Goal: Contribute content: Contribute content

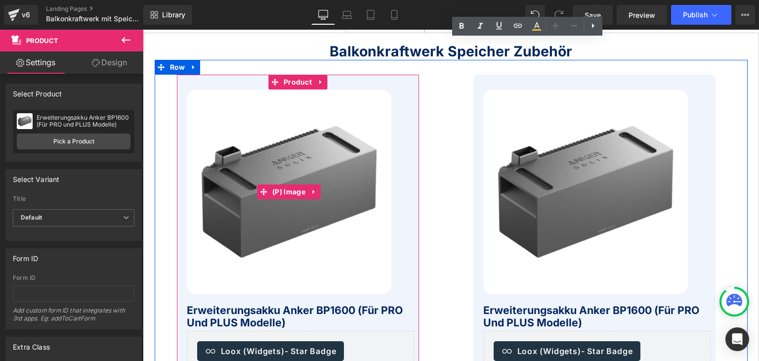
scroll to position [196, 0]
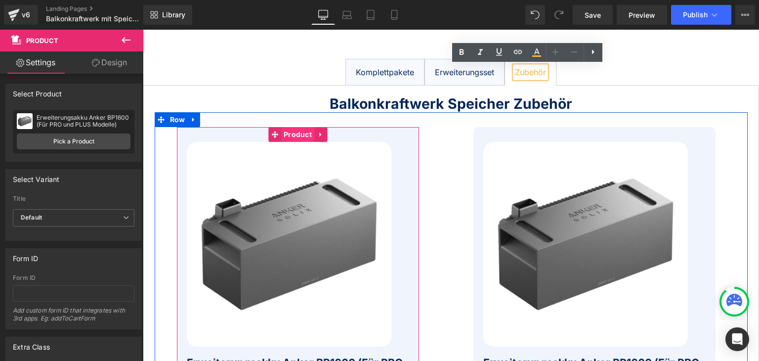
click at [294, 135] on span "Product" at bounding box center [297, 134] width 33 height 15
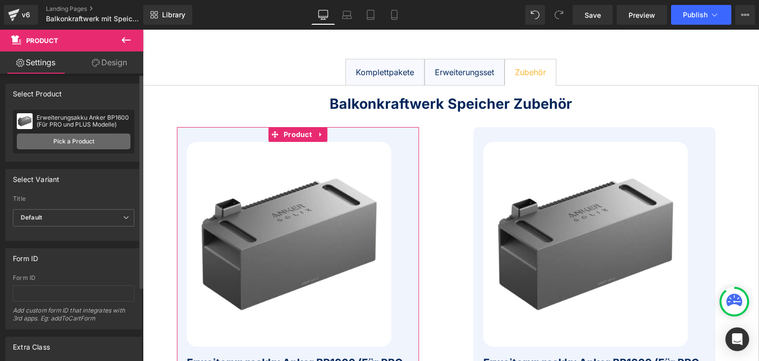
click at [50, 141] on link "Pick a Product" at bounding box center [74, 141] width 114 height 16
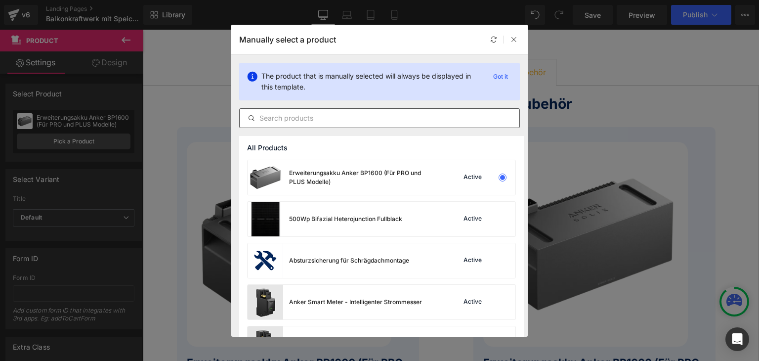
click at [291, 115] on input "text" at bounding box center [380, 118] width 280 height 12
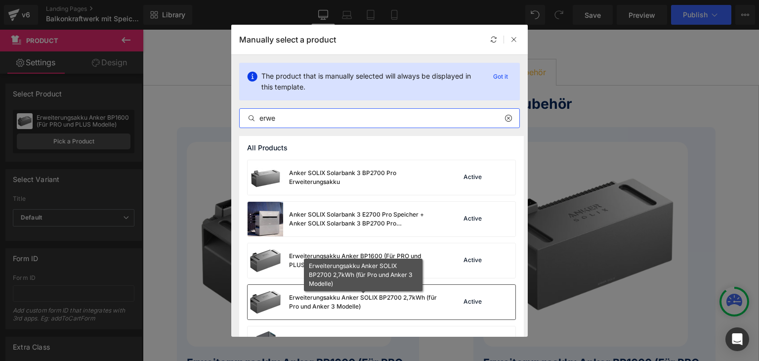
type input "erwe"
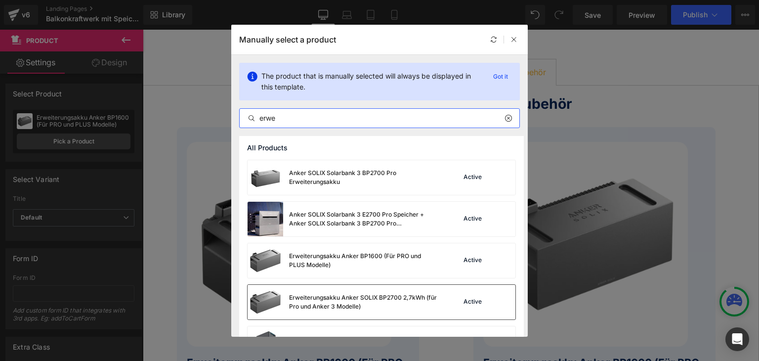
click at [350, 298] on div "Erweiterungsakku Anker SOLIX BP2700 2,7kWh (für Pro und Anker 3 Modelle)" at bounding box center [363, 302] width 148 height 18
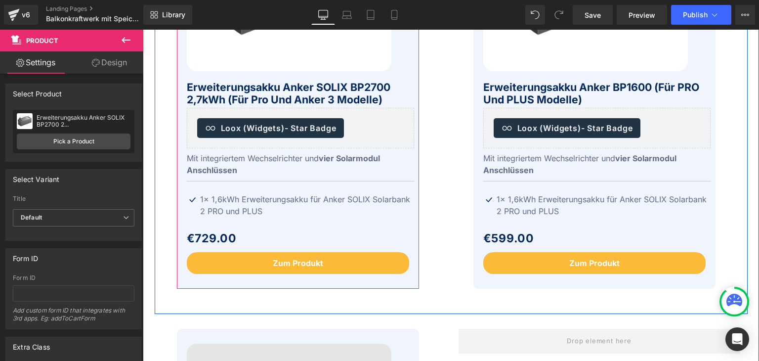
scroll to position [493, 0]
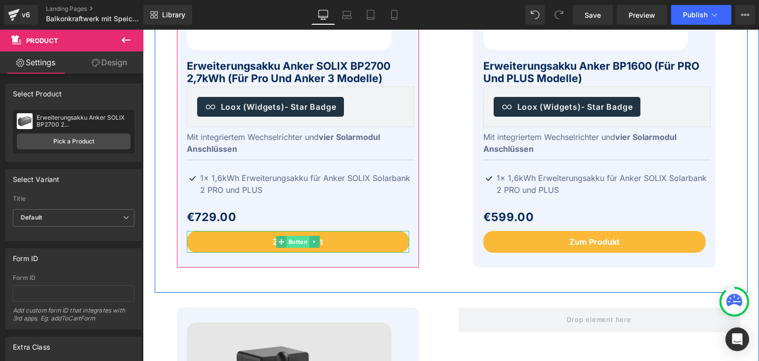
click at [290, 242] on span "Button" at bounding box center [297, 242] width 23 height 12
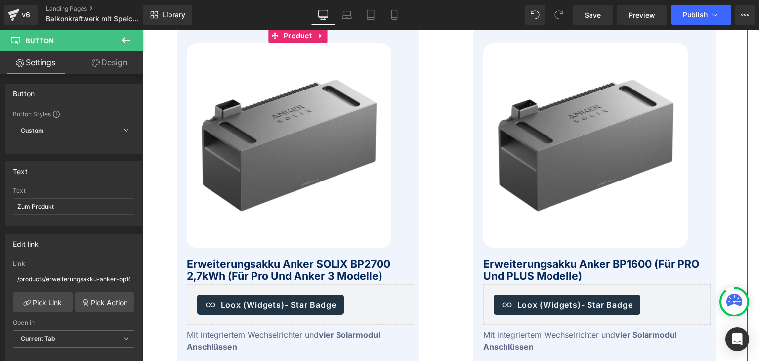
scroll to position [246, 0]
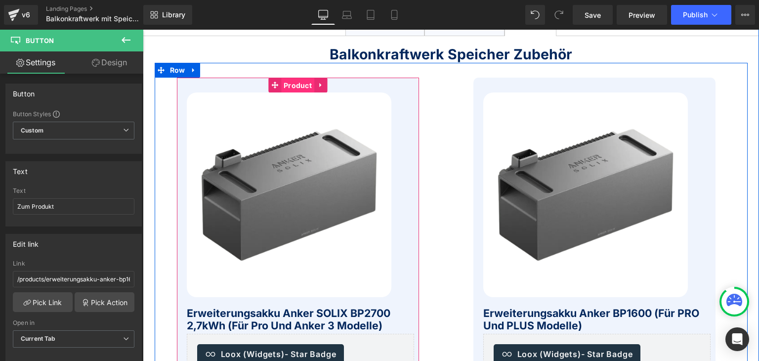
click at [287, 85] on span "Product" at bounding box center [297, 85] width 33 height 15
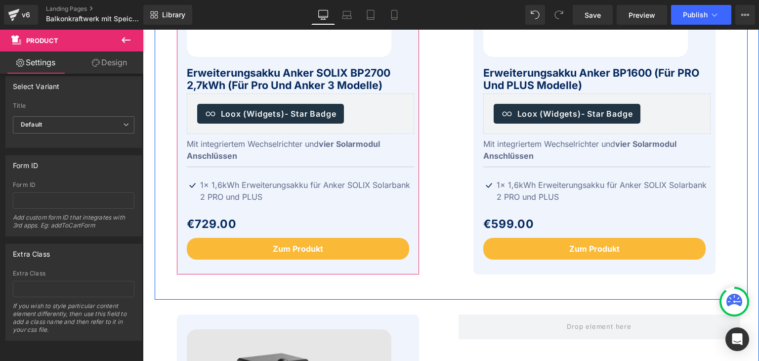
scroll to position [493, 0]
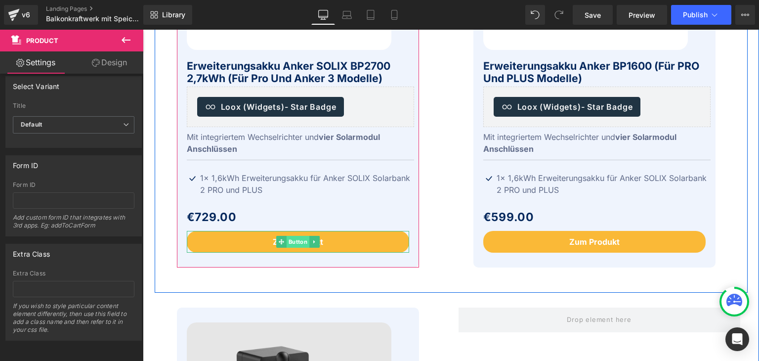
click at [291, 242] on span "Button" at bounding box center [297, 242] width 23 height 12
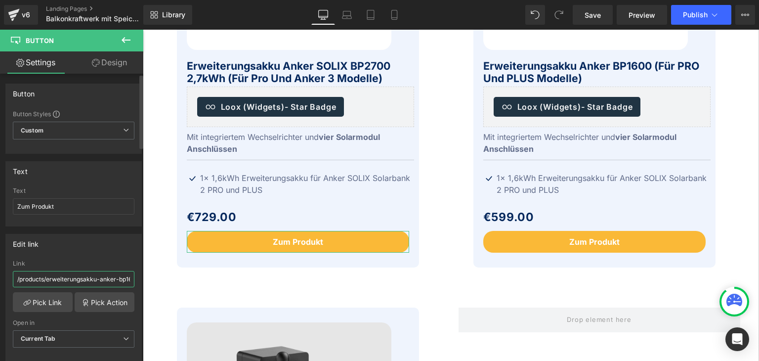
click at [55, 277] on input "/products/erweiterungsakku-anker-bp1600-fur-pro-und-plus-modelle" at bounding box center [74, 279] width 122 height 16
drag, startPoint x: 47, startPoint y: 279, endPoint x: 132, endPoint y: 278, distance: 85.0
click at [132, 278] on div "/products/erweiterungsakku-anker-bp1600-fur-pro-und-plus-modelle Link /products…" at bounding box center [73, 310] width 135 height 101
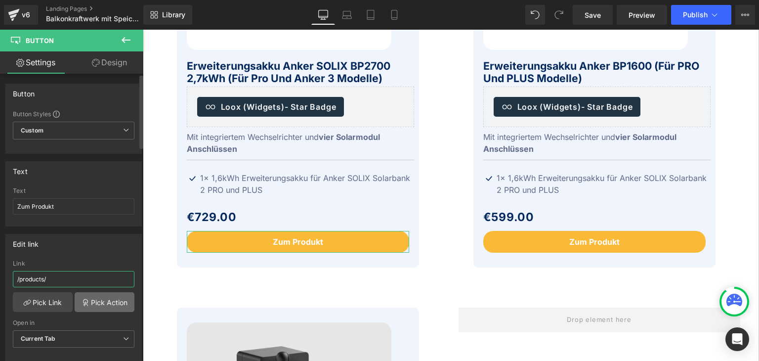
paste input "anker-solix-bp2700-2-7kwh"
type input "/products/anker-solix-bp2700-2-7kwh"
click at [104, 247] on div "Edit link" at bounding box center [73, 243] width 135 height 19
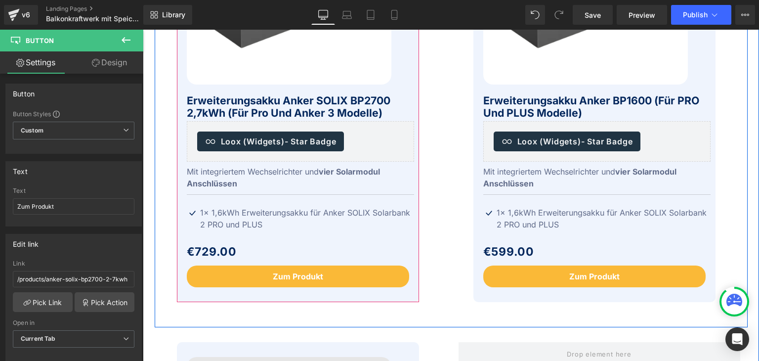
scroll to position [443, 0]
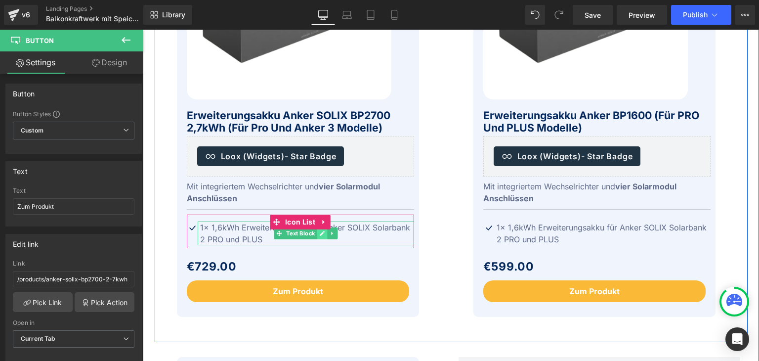
click at [319, 236] on icon at bounding box center [321, 233] width 5 height 6
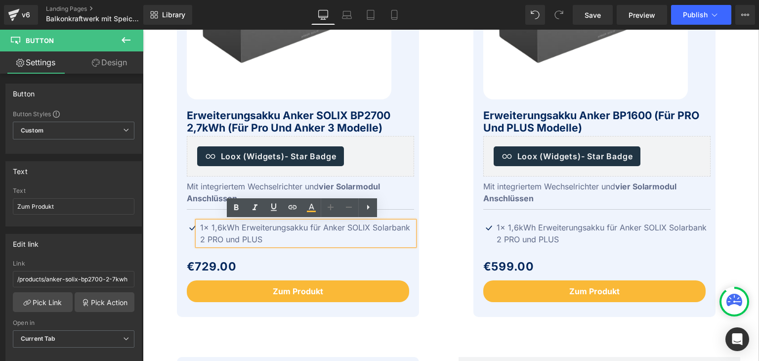
click at [265, 237] on p "1x 1,6kWh Erweiterungsakku für Anker SOLIX Solarbank 2 PRO und PLUS" at bounding box center [307, 233] width 214 height 24
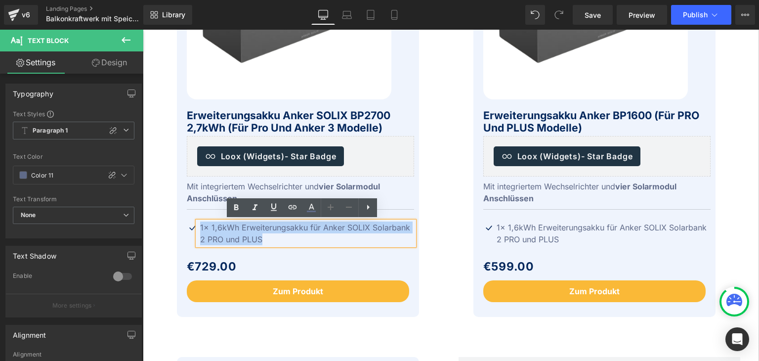
drag, startPoint x: 263, startPoint y: 238, endPoint x: 198, endPoint y: 229, distance: 65.8
click at [200, 229] on p "1x 1,6kWh Erweiterungsakku für Anker SOLIX Solarbank 2 PRO und PLUS" at bounding box center [307, 233] width 214 height 24
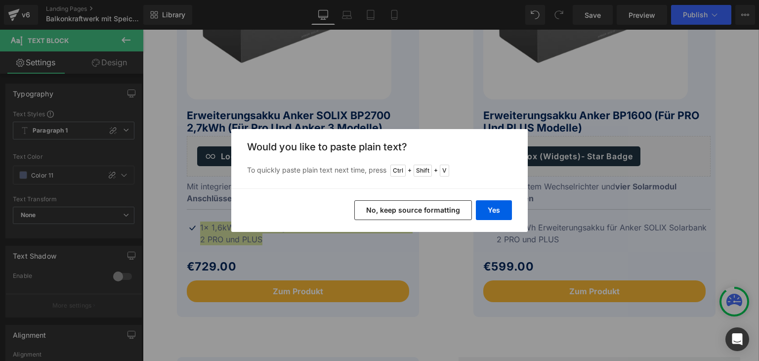
click at [435, 210] on button "No, keep source formatting" at bounding box center [413, 210] width 118 height 20
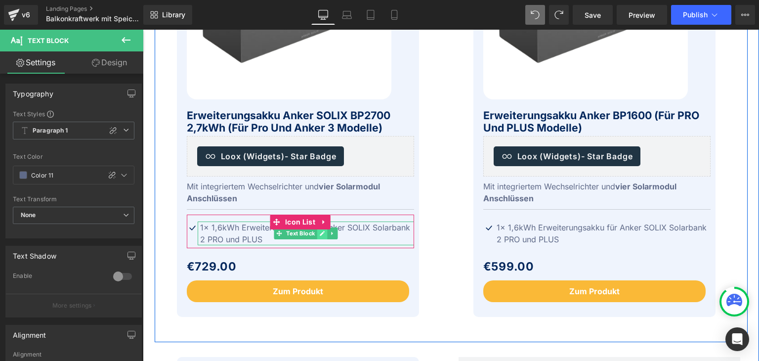
click at [320, 234] on icon at bounding box center [322, 233] width 5 height 5
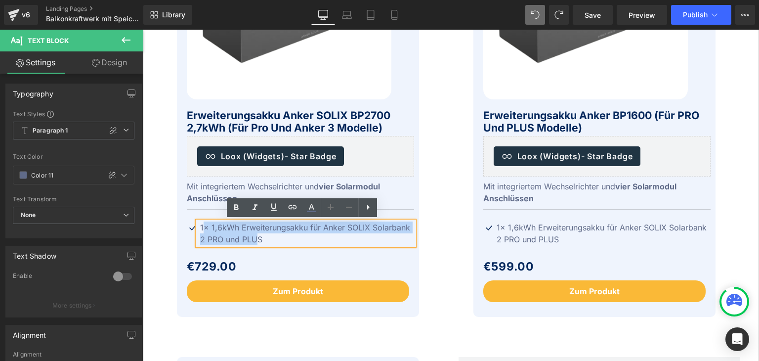
drag, startPoint x: 199, startPoint y: 226, endPoint x: 252, endPoint y: 237, distance: 53.9
click at [252, 237] on p "1x 1,6kWh Erweiterungsakku für Anker SOLIX Solarbank 2 PRO und PLUS" at bounding box center [307, 233] width 214 height 24
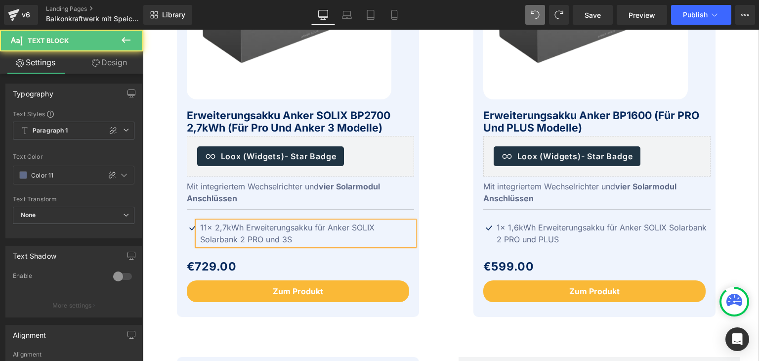
click at [200, 227] on p "11x 2,7kWh Erweiterungsakku für Anker SOLIX Solarbank 2 PRO und 3S" at bounding box center [307, 233] width 214 height 24
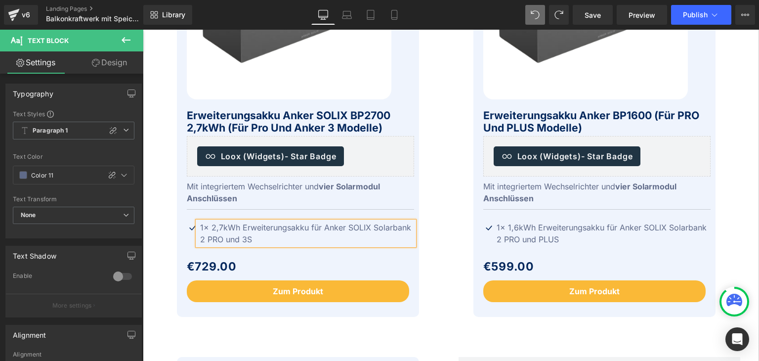
click at [248, 239] on p "1x 2,7kWh Erweiterungsakku für Anker SOLIX Solarbank 2 PRO und 3S" at bounding box center [307, 233] width 214 height 24
click at [314, 191] on icon at bounding box center [316, 190] width 5 height 5
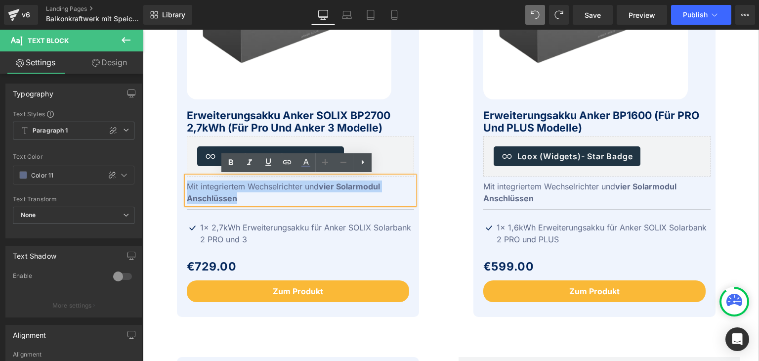
drag, startPoint x: 245, startPoint y: 198, endPoint x: 177, endPoint y: 185, distance: 68.9
click at [177, 185] on div "Winter Sale 20% (P) Image Erweiterungsakku Anker SOLIX BP2700 2,7kWh (für Pro u…" at bounding box center [298, 98] width 242 height 437
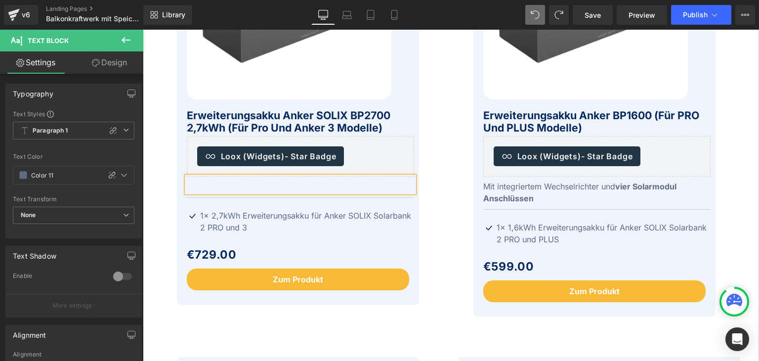
click at [200, 327] on div "Winter Sale 20% (P) Image Erweiterungsakku Anker SOLIX BP2700 2,7kWh (für Pro u…" at bounding box center [451, 103] width 593 height 477
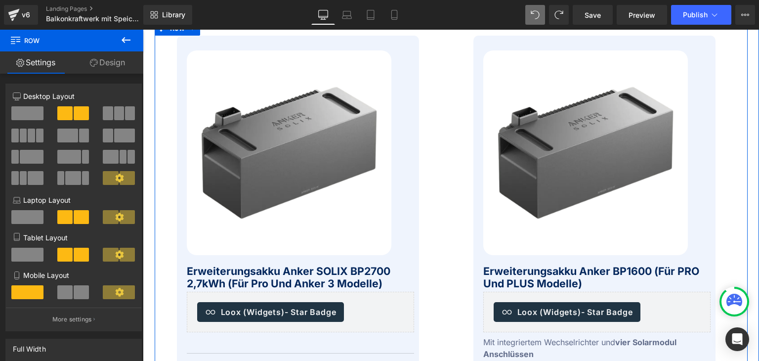
scroll to position [295, 0]
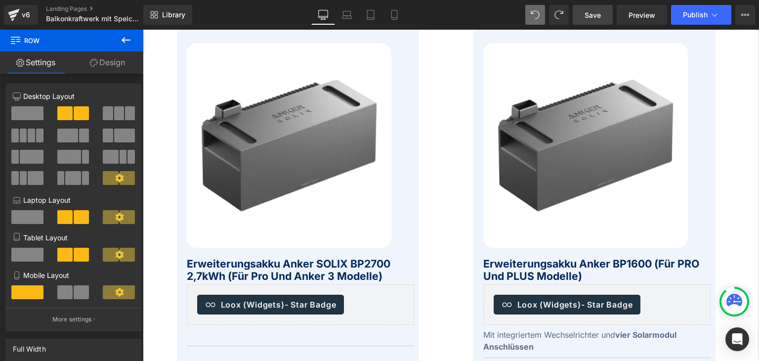
click at [597, 14] on span "Save" at bounding box center [592, 15] width 16 height 10
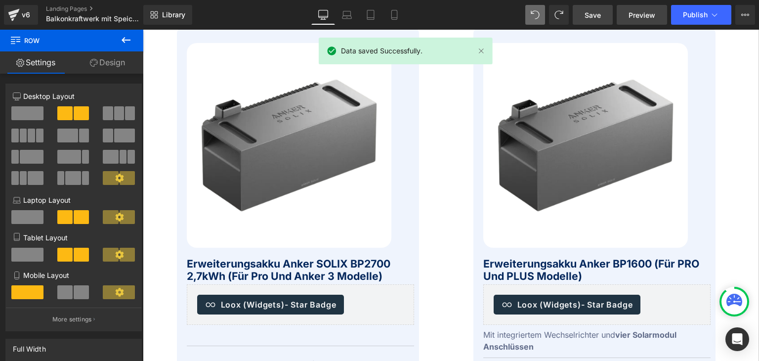
click at [642, 14] on span "Preview" at bounding box center [641, 15] width 27 height 10
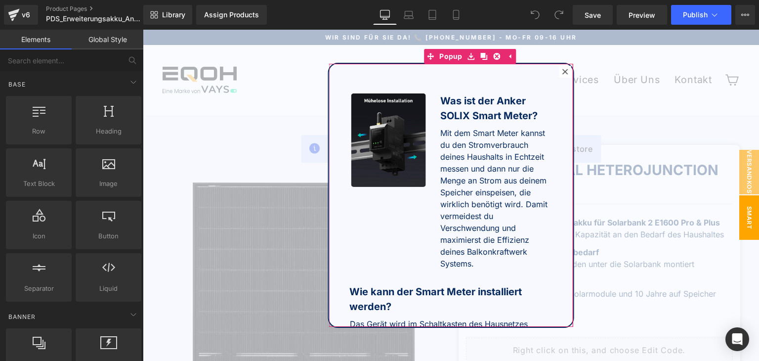
click at [562, 70] on icon at bounding box center [564, 71] width 5 height 5
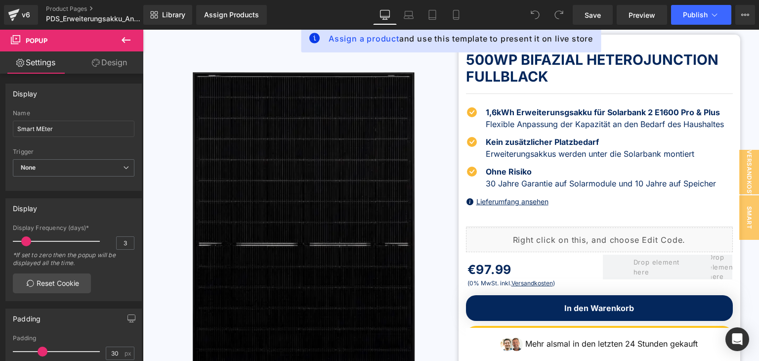
scroll to position [99, 0]
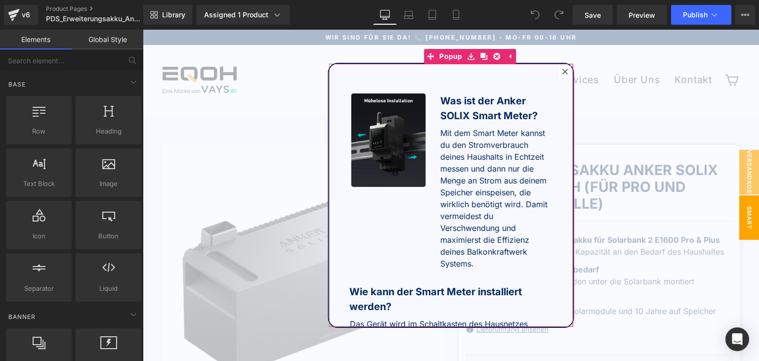
click at [562, 72] on icon at bounding box center [564, 71] width 5 height 5
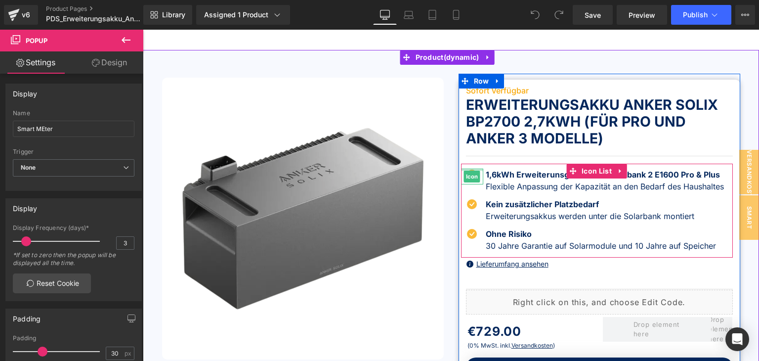
scroll to position [49, 0]
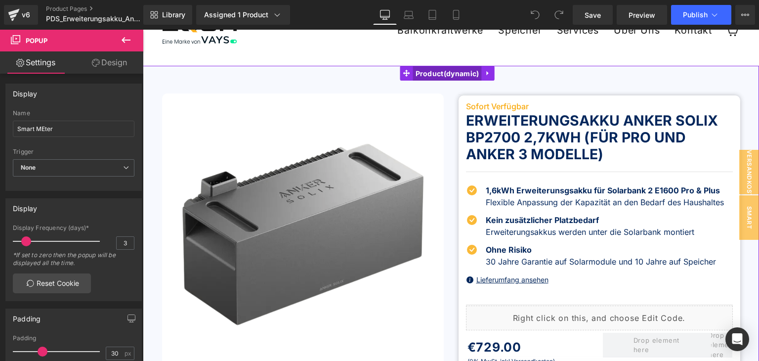
click at [438, 72] on span "Product" at bounding box center [447, 73] width 69 height 15
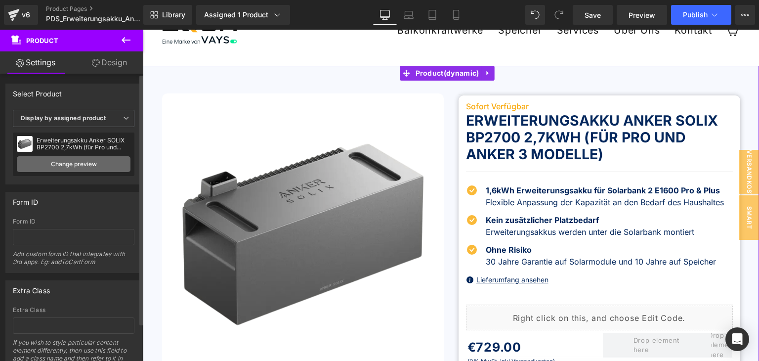
click at [61, 164] on link "Change preview" at bounding box center [74, 164] width 114 height 16
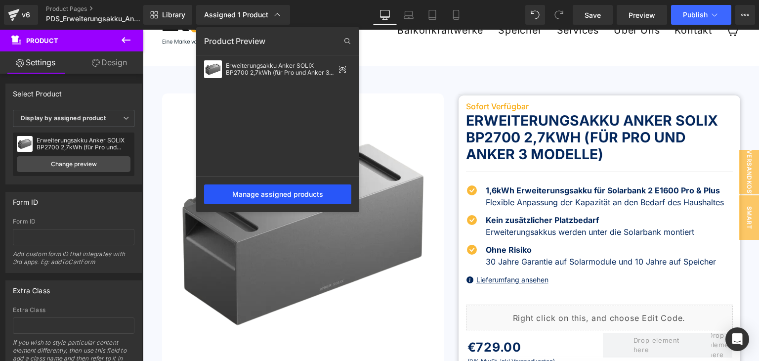
click at [269, 195] on div "Manage assigned products" at bounding box center [277, 194] width 147 height 20
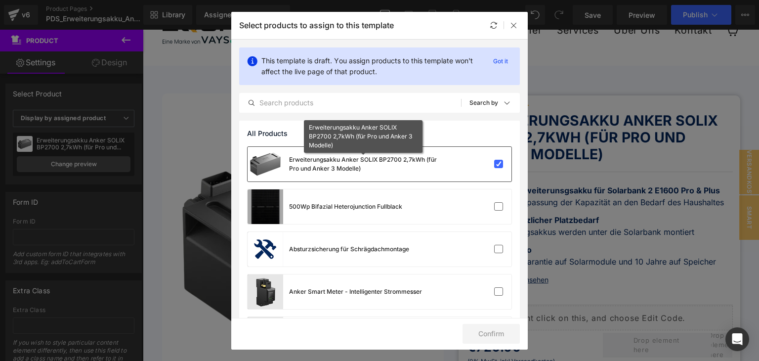
click at [334, 161] on div "Erweiterungsakku Anker SOLIX BP2700 2,7kWh (für Pro und Anker 3 Modelle)" at bounding box center [363, 164] width 148 height 18
click at [334, 161] on div "Erweiterungsakku Anker SOLIX BP2700 2,7kWh (für Pro und Anker 3 Modelle)" at bounding box center [363, 158] width 148 height 9
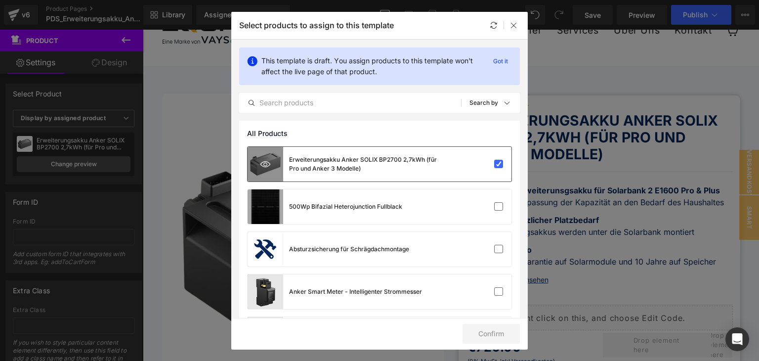
click at [261, 163] on icon at bounding box center [265, 164] width 10 height 10
click at [511, 24] on icon at bounding box center [514, 25] width 8 height 8
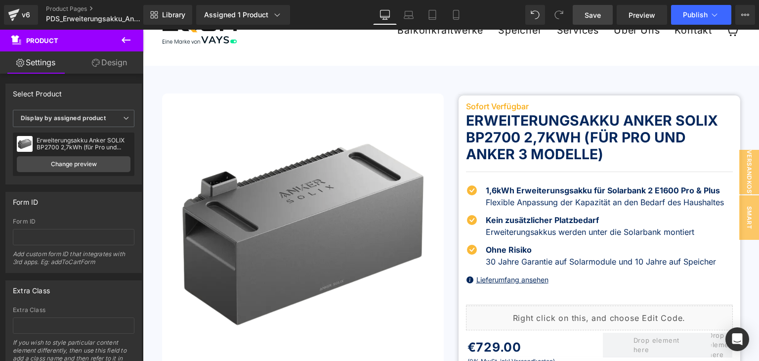
click at [594, 16] on span "Save" at bounding box center [592, 15] width 16 height 10
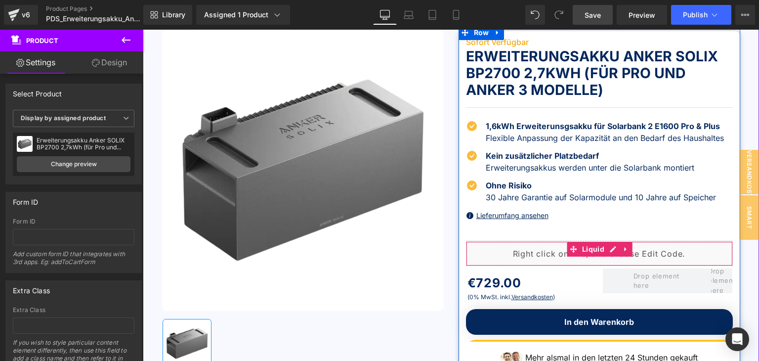
scroll to position [99, 0]
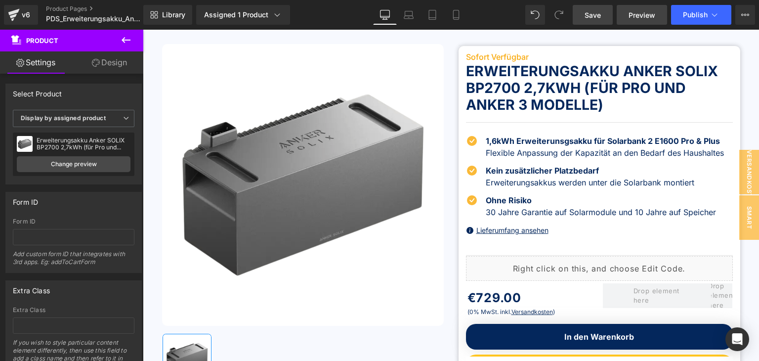
click at [631, 15] on span "Preview" at bounding box center [641, 15] width 27 height 10
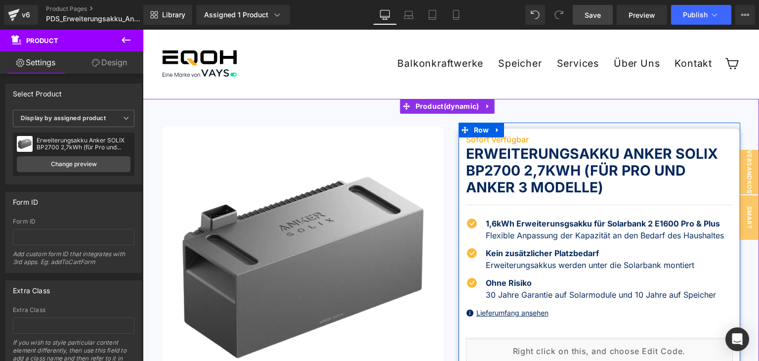
scroll to position [0, 0]
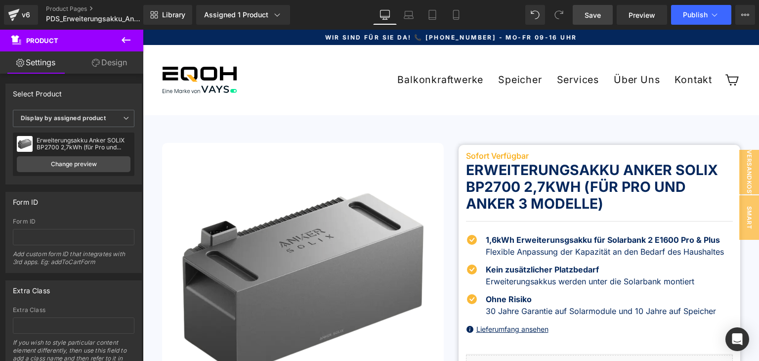
click at [593, 19] on span "Save" at bounding box center [592, 15] width 16 height 10
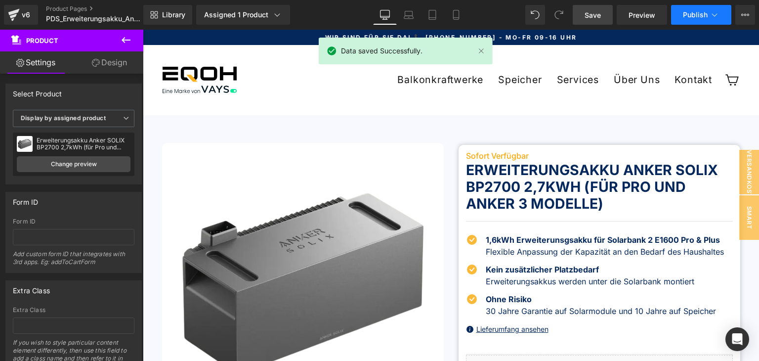
click at [690, 18] on span "Publish" at bounding box center [695, 15] width 25 height 8
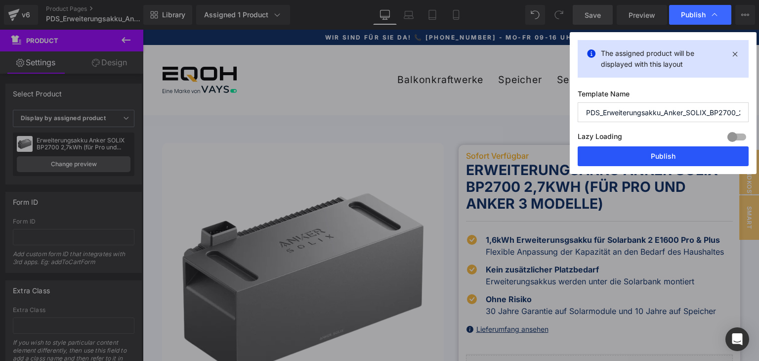
drag, startPoint x: 658, startPoint y: 157, endPoint x: 494, endPoint y: 113, distance: 170.3
click at [658, 157] on button "Publish" at bounding box center [662, 156] width 171 height 20
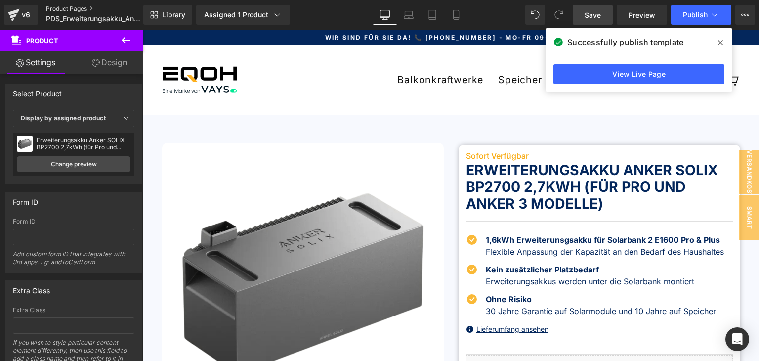
click at [69, 8] on link "Product Pages" at bounding box center [103, 9] width 114 height 8
